Goal: Information Seeking & Learning: Learn about a topic

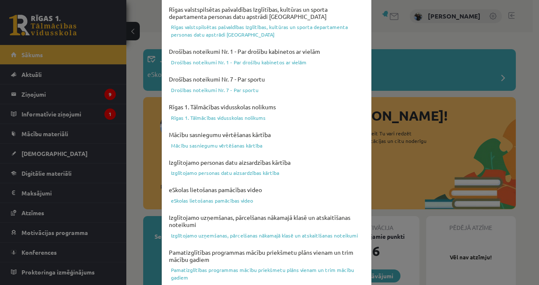
scroll to position [321, 0]
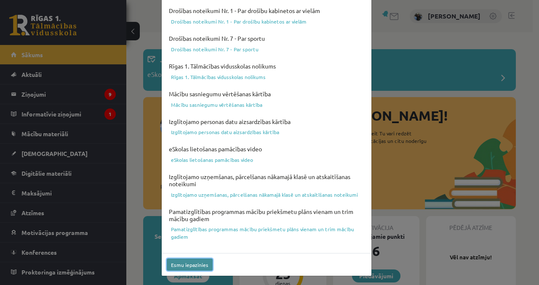
click at [192, 245] on button "Esmu iepazinies" at bounding box center [190, 265] width 46 height 12
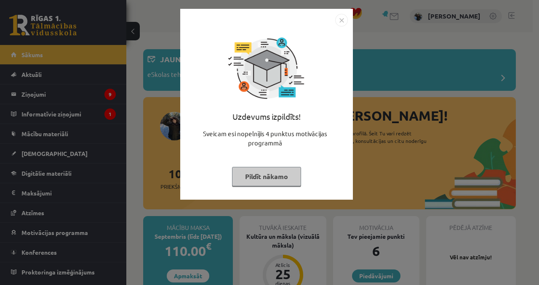
click at [273, 180] on button "Pildīt nākamo" at bounding box center [266, 176] width 69 height 19
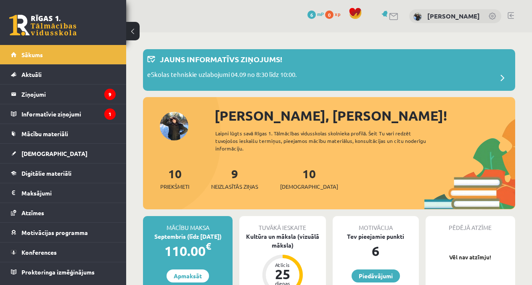
click at [62, 114] on legend "Informatīvie ziņojumi 1" at bounding box center [68, 113] width 94 height 19
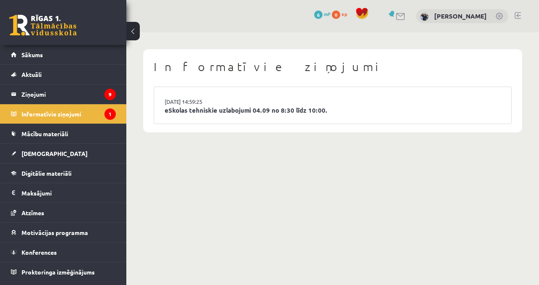
click at [88, 94] on legend "Ziņojumi 9" at bounding box center [68, 94] width 94 height 19
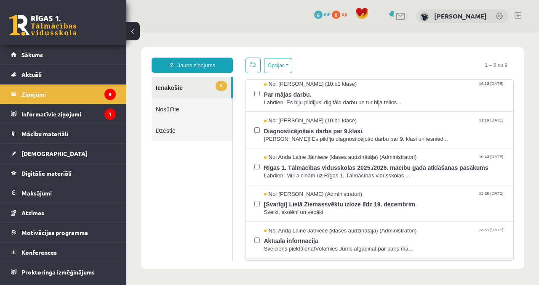
scroll to position [44, 0]
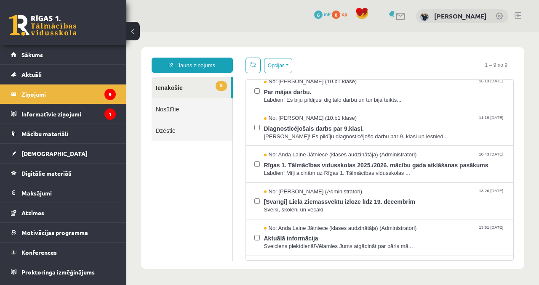
click at [340, 125] on span "Diagnosticējošais darbs par 9.klasi." at bounding box center [384, 127] width 241 height 11
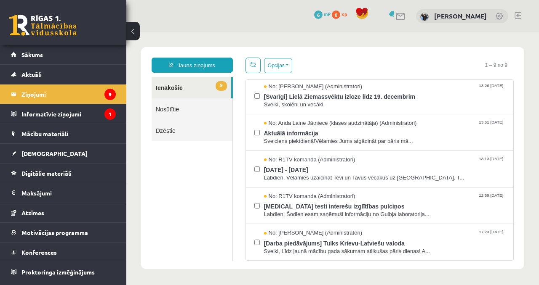
scroll to position [157, 0]
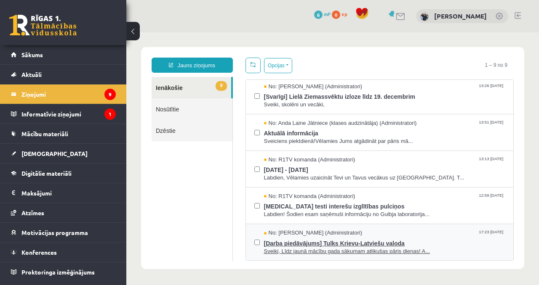
click at [378, 250] on span "Sveiki, Līdz jaunā mācību gada sākumam atlikušas pāris dienas! A..." at bounding box center [384, 252] width 241 height 8
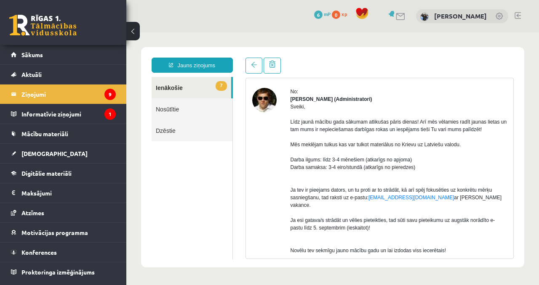
scroll to position [29, 0]
click at [91, 98] on legend "Ziņojumi 9" at bounding box center [68, 94] width 94 height 19
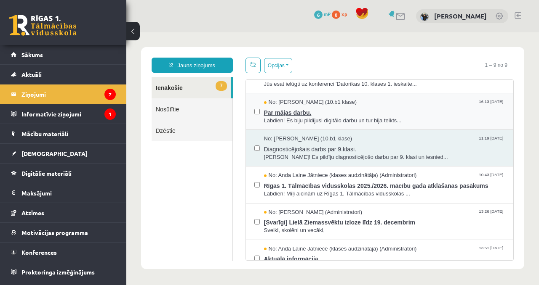
scroll to position [0, 0]
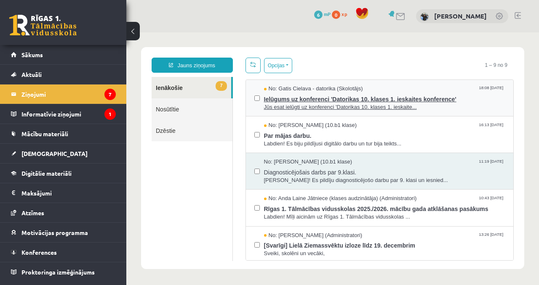
click at [345, 104] on span "Jūs esat ielūgti uz konferenci 'Datorikas 10. klases 1. ieskaite..." at bounding box center [384, 108] width 241 height 8
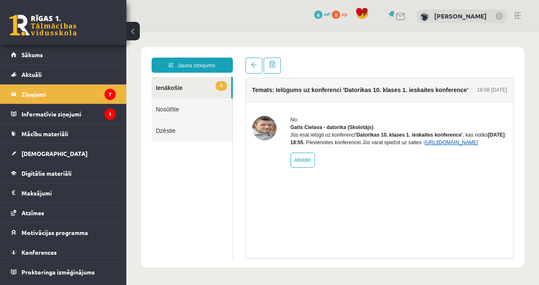
click at [424, 146] on link "https://eskola.r1tv.lv/conferences/4490/join" at bounding box center [450, 143] width 53 height 6
click at [103, 96] on legend "Ziņojumi 7" at bounding box center [68, 94] width 94 height 19
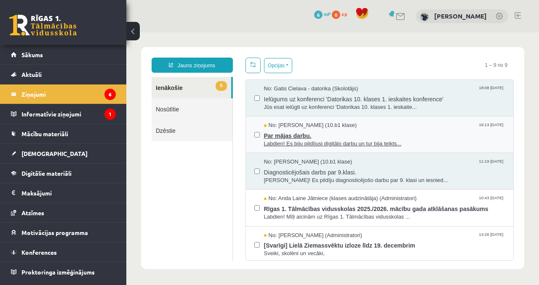
click at [324, 139] on span "Par mājas darbu." at bounding box center [384, 135] width 241 height 11
click at [365, 140] on span "Labdien! Es biju pildījusi digitālo darbu un tur bija teikts..." at bounding box center [384, 144] width 241 height 8
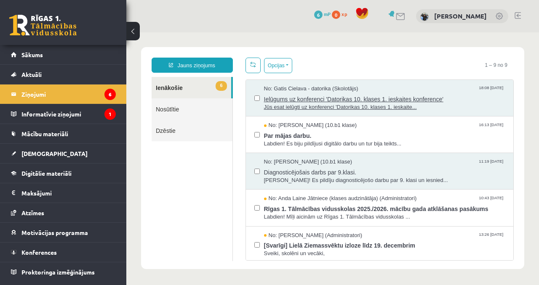
click at [374, 104] on span "Jūs esat ielūgti uz konferenci 'Datorikas 10. klases 1. ieskaite..." at bounding box center [384, 108] width 241 height 8
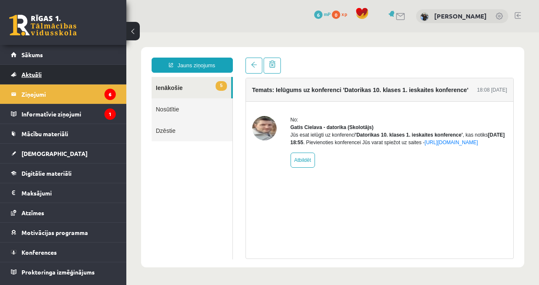
click at [28, 80] on link "Aktuāli" at bounding box center [63, 74] width 105 height 19
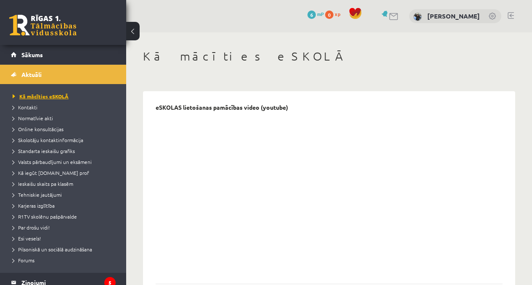
click at [38, 96] on span "Kā mācīties eSKOLĀ" at bounding box center [41, 96] width 56 height 7
click at [18, 77] on link "Aktuāli" at bounding box center [63, 74] width 105 height 19
click at [32, 56] on span "Sākums" at bounding box center [31, 55] width 21 height 8
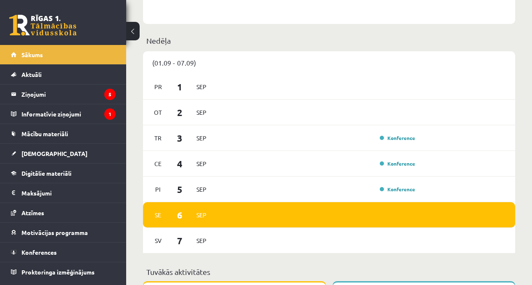
scroll to position [483, 0]
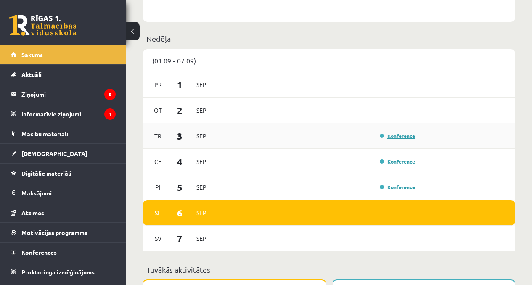
click at [387, 137] on link "Konference" at bounding box center [397, 136] width 35 height 7
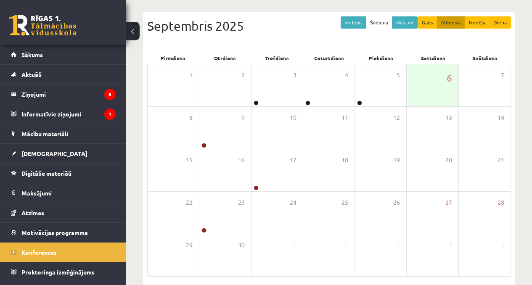
scroll to position [91, 0]
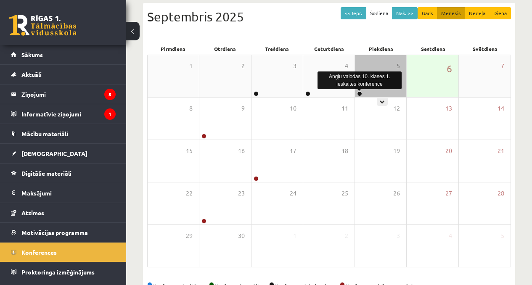
click at [361, 93] on link at bounding box center [359, 93] width 5 height 5
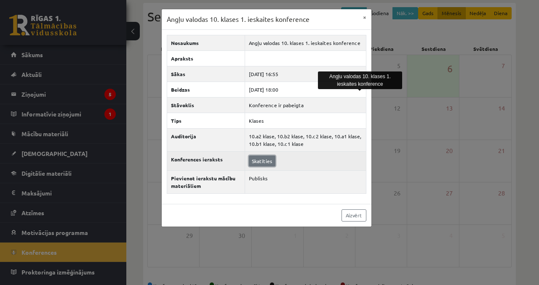
click at [260, 162] on link "Skatīties" at bounding box center [262, 161] width 27 height 11
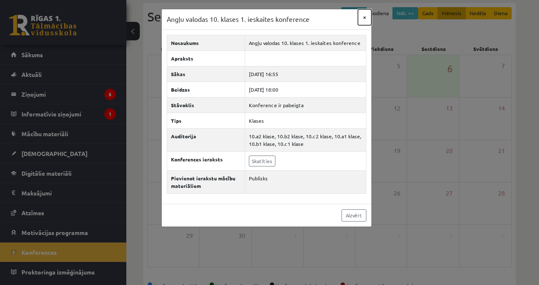
click at [366, 17] on button "×" at bounding box center [364, 17] width 13 height 16
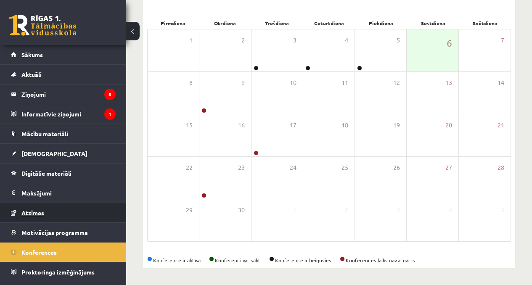
scroll to position [0, 0]
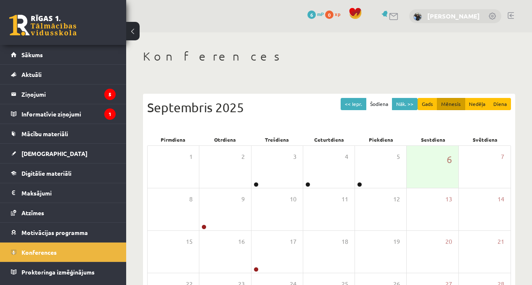
click at [436, 16] on link "[PERSON_NAME]" at bounding box center [454, 16] width 53 height 8
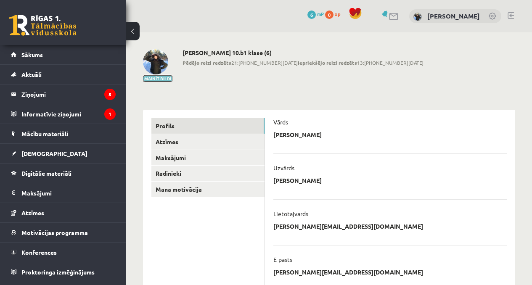
click at [149, 80] on button "Mainīt bildi" at bounding box center [157, 78] width 29 height 5
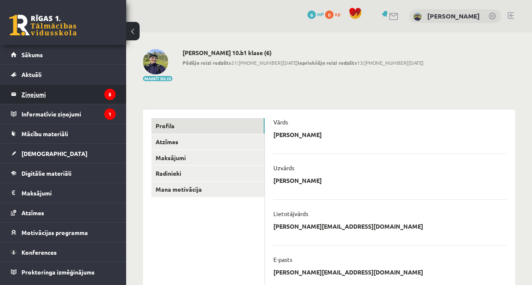
click at [66, 94] on legend "Ziņojumi 5" at bounding box center [68, 94] width 94 height 19
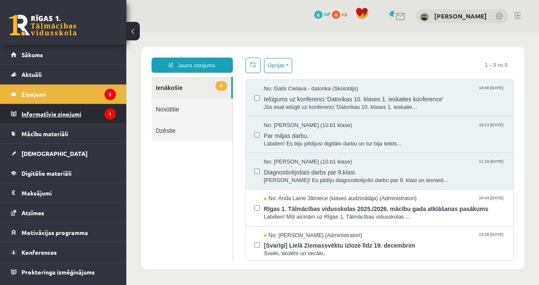
click at [72, 114] on legend "Informatīvie ziņojumi 1" at bounding box center [68, 113] width 94 height 19
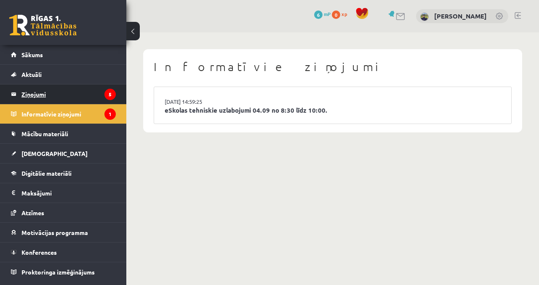
click at [75, 85] on legend "Ziņojumi 5" at bounding box center [68, 94] width 94 height 19
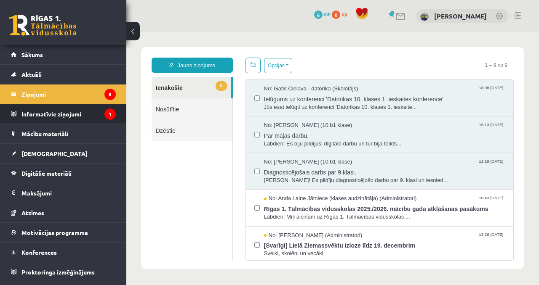
click at [66, 120] on legend "Informatīvie ziņojumi 1" at bounding box center [68, 113] width 94 height 19
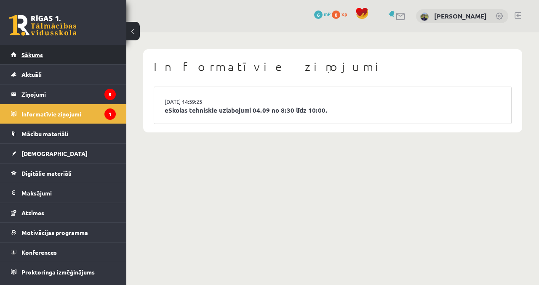
click at [48, 53] on link "Sākums" at bounding box center [63, 54] width 105 height 19
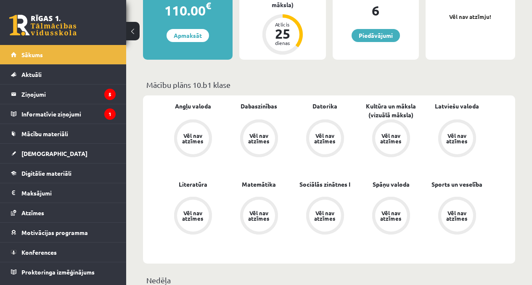
scroll to position [260, 0]
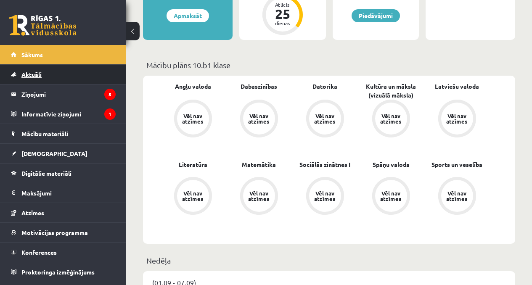
click at [72, 76] on link "Aktuāli" at bounding box center [63, 74] width 105 height 19
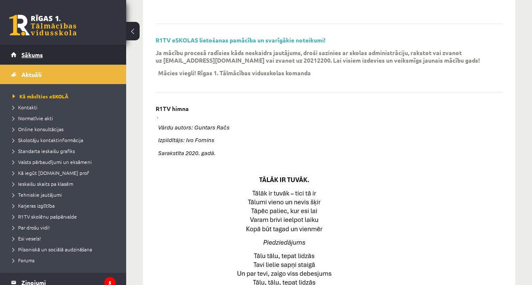
click at [75, 56] on link "Sākums" at bounding box center [63, 54] width 105 height 19
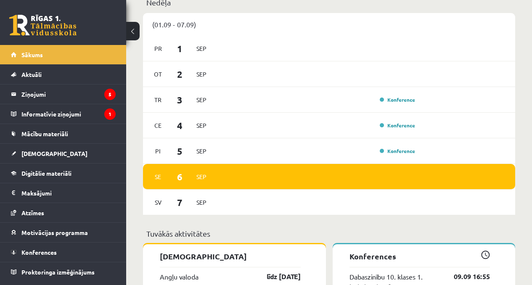
scroll to position [520, 0]
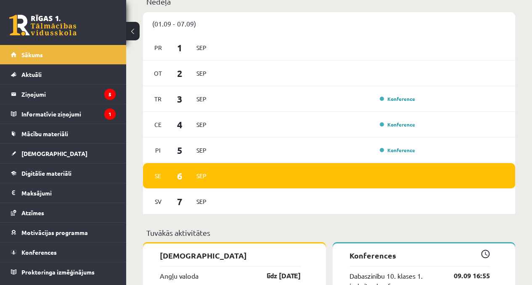
click at [335, 180] on div "[DATE]" at bounding box center [329, 176] width 372 height 26
click at [401, 152] on link "Konference" at bounding box center [397, 150] width 35 height 7
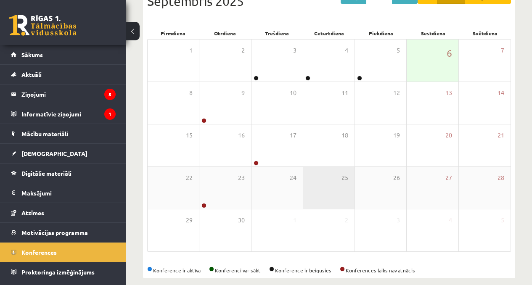
scroll to position [117, 0]
